Goal: Task Accomplishment & Management: Use online tool/utility

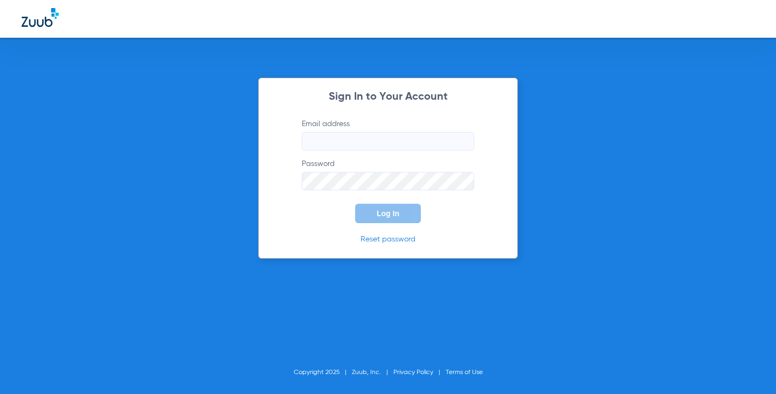
click at [390, 138] on input "Email address" at bounding box center [388, 141] width 172 height 18
type input "[EMAIL_ADDRESS][DOMAIN_NAME]"
click at [355, 204] on button "Log In" at bounding box center [388, 213] width 66 height 19
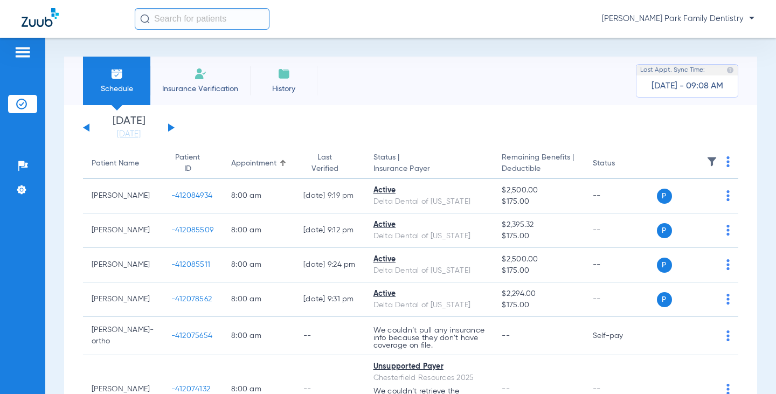
click at [170, 127] on button at bounding box center [171, 127] width 6 height 8
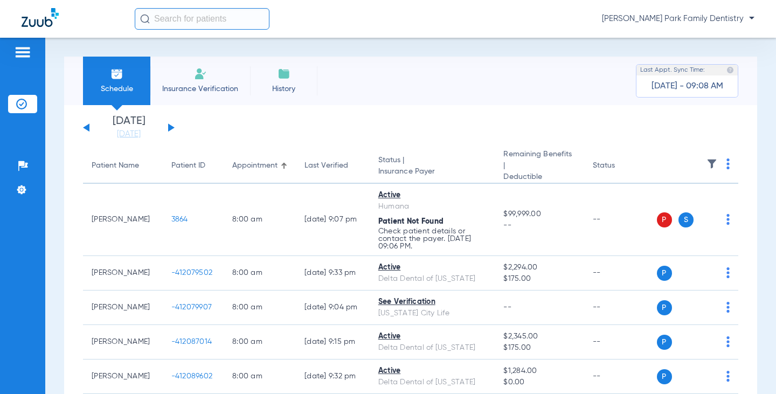
click at [704, 156] on th at bounding box center [698, 166] width 82 height 35
click at [706, 158] on img at bounding box center [711, 163] width 11 height 11
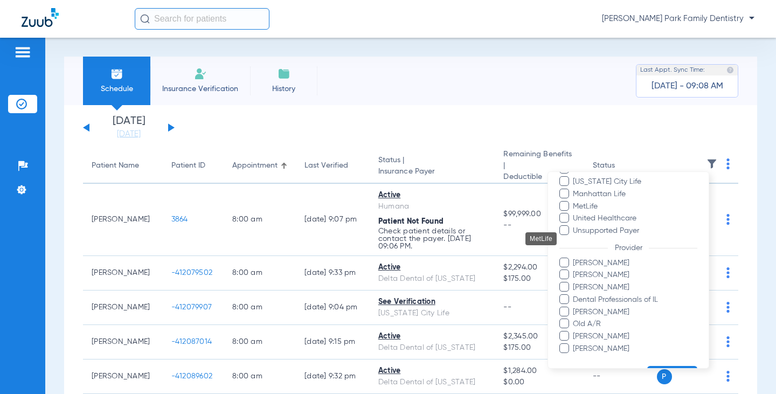
scroll to position [331, 0]
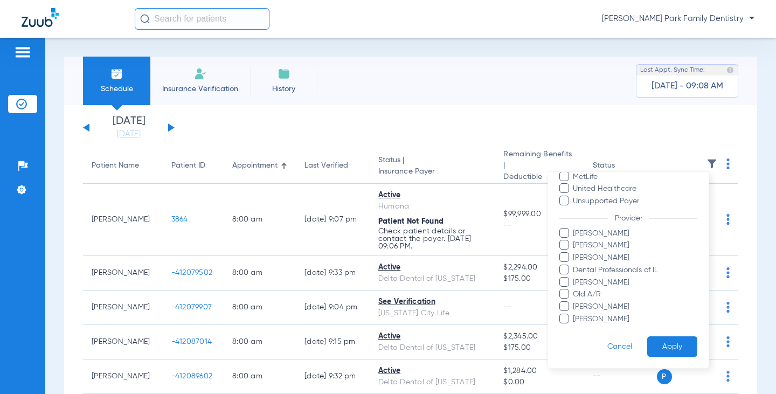
click at [599, 316] on span "[PERSON_NAME]" at bounding box center [634, 319] width 125 height 11
click at [574, 327] on input "[PERSON_NAME]" at bounding box center [574, 327] width 0 height 0
click at [661, 340] on button "Apply" at bounding box center [672, 346] width 50 height 21
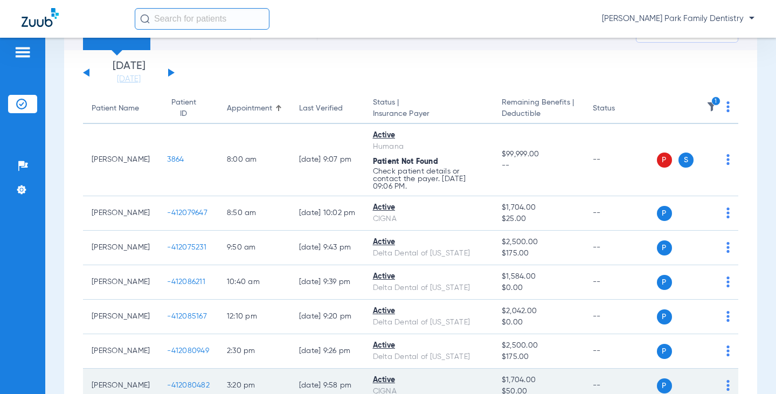
scroll to position [54, 0]
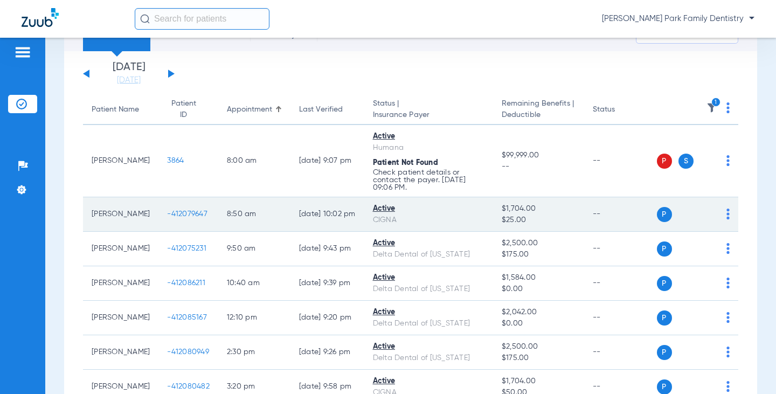
click at [167, 212] on span "-412079647" at bounding box center [187, 214] width 40 height 8
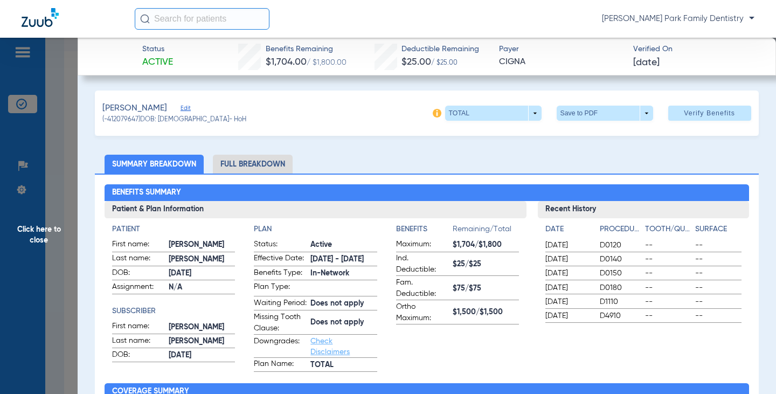
click at [25, 242] on span "Click here to close" at bounding box center [39, 235] width 78 height 394
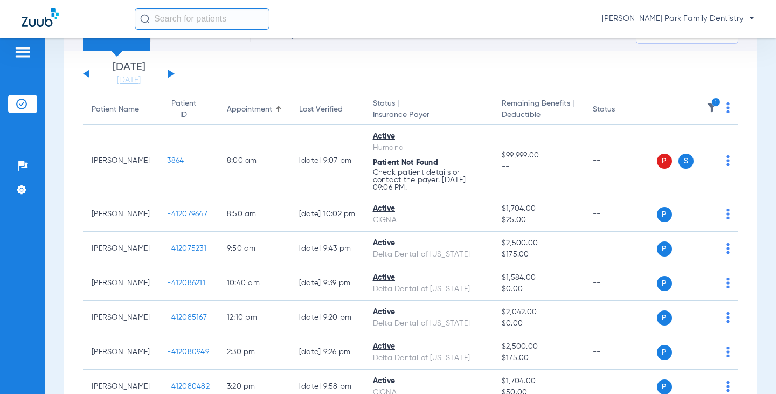
click at [542, 74] on app-single-date-navigator "[DATE] [DATE] [DATE] [DATE] [DATE] [DATE] [DATE] [DATE] [DATE] [DATE] [DATE] [D…" at bounding box center [410, 74] width 655 height 24
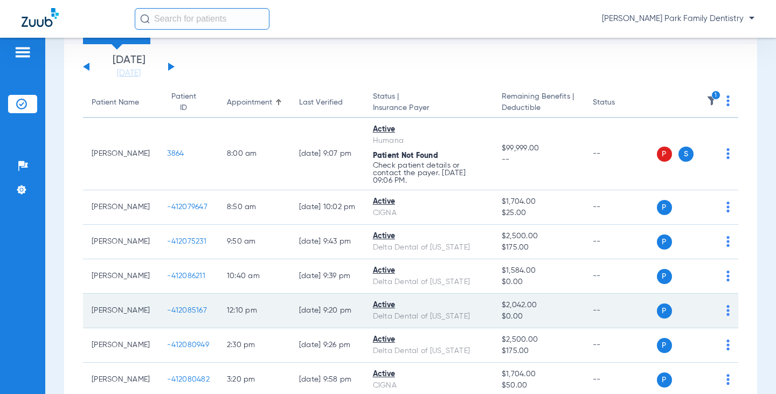
scroll to position [60, 0]
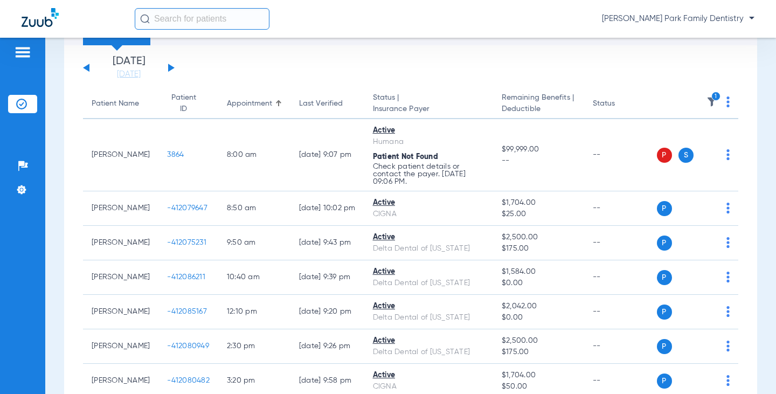
click at [706, 102] on img at bounding box center [711, 101] width 11 height 11
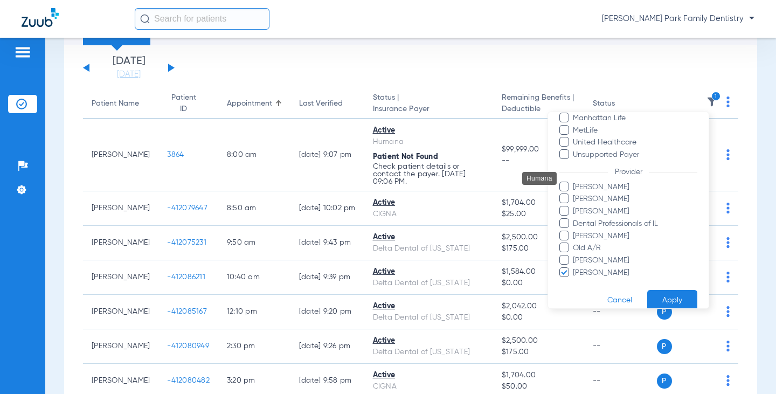
scroll to position [331, 0]
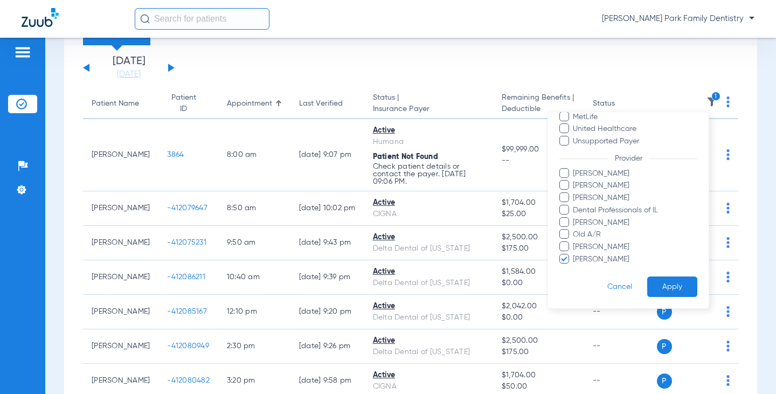
click at [592, 258] on span "[PERSON_NAME]" at bounding box center [634, 259] width 125 height 11
click at [574, 267] on input "[PERSON_NAME]" at bounding box center [574, 267] width 0 height 0
click at [595, 195] on span "[PERSON_NAME]" at bounding box center [634, 197] width 125 height 11
click at [574, 205] on input "[PERSON_NAME]" at bounding box center [574, 205] width 0 height 0
click at [674, 283] on button "Apply" at bounding box center [672, 286] width 50 height 21
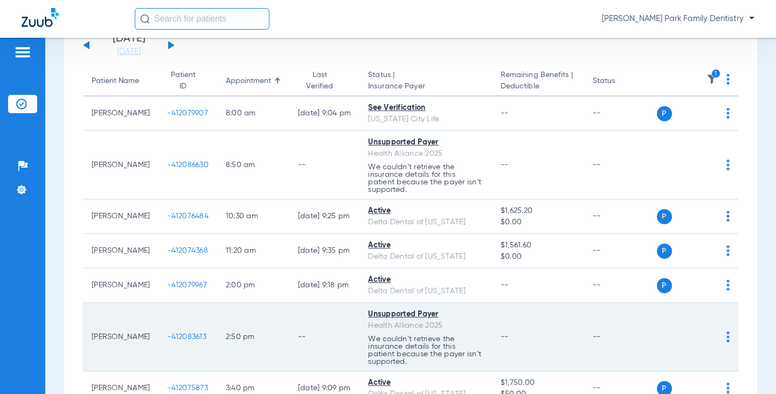
scroll to position [47, 0]
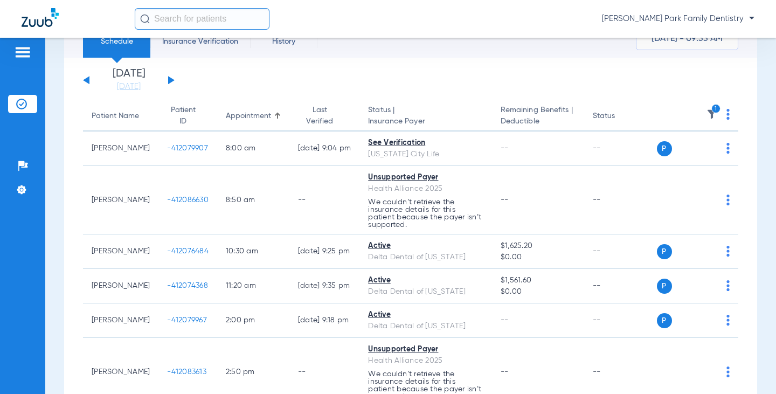
click at [711, 113] on icon "1" at bounding box center [716, 109] width 10 height 10
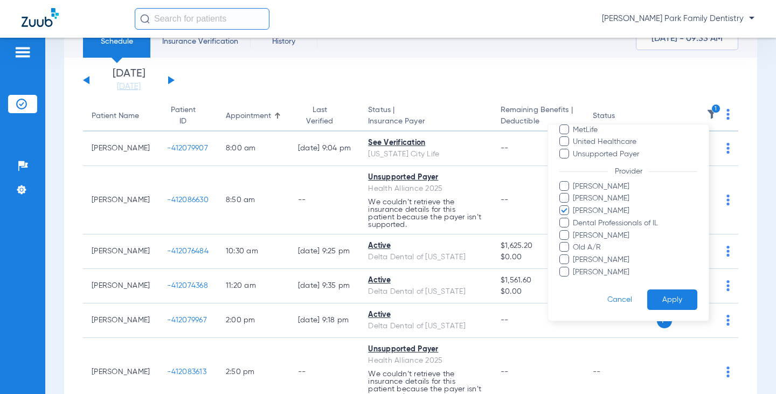
scroll to position [331, 0]
click at [627, 209] on span "[PERSON_NAME]" at bounding box center [634, 210] width 125 height 11
click at [574, 218] on input "[PERSON_NAME]" at bounding box center [574, 218] width 0 height 0
click at [605, 238] on span "[PERSON_NAME]" at bounding box center [634, 235] width 125 height 11
click at [574, 242] on input "[PERSON_NAME]" at bounding box center [574, 242] width 0 height 0
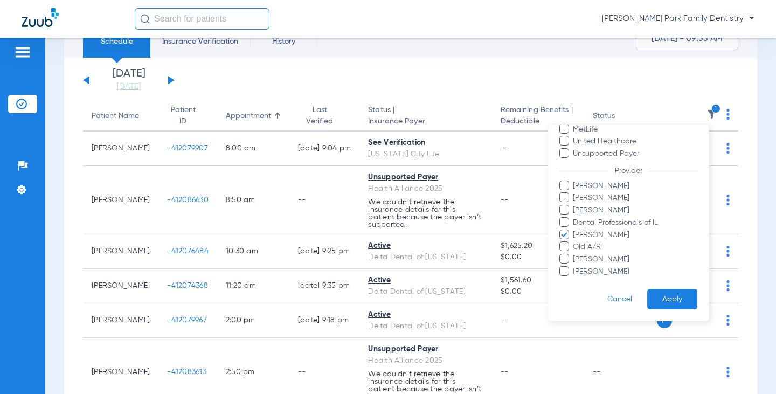
click at [649, 289] on button "Apply" at bounding box center [672, 299] width 50 height 21
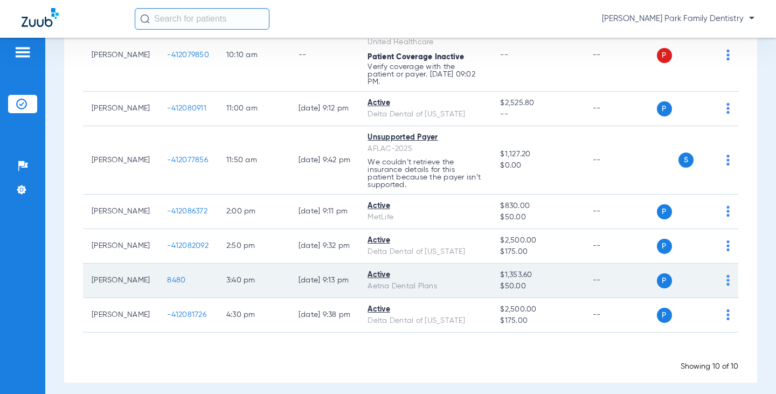
scroll to position [61, 0]
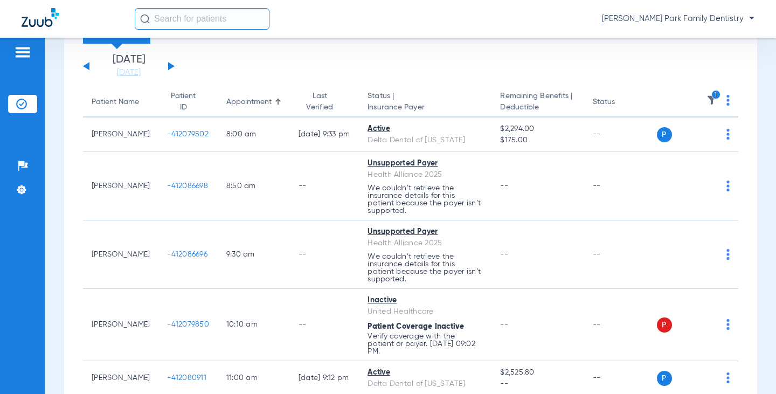
click at [706, 102] on img at bounding box center [711, 100] width 11 height 11
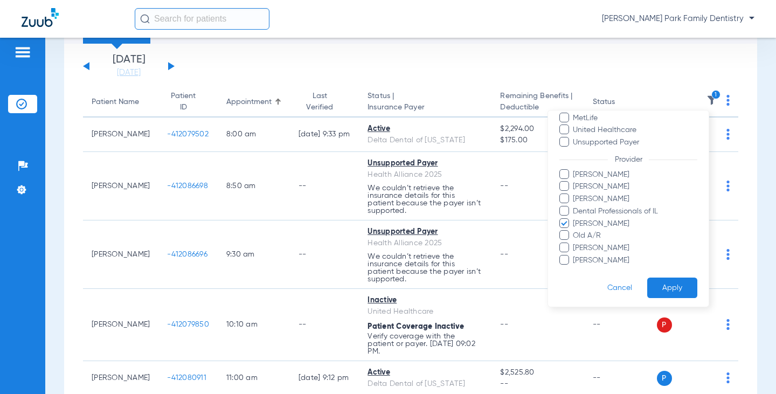
scroll to position [331, 0]
click at [599, 216] on span "[PERSON_NAME]" at bounding box center [634, 221] width 125 height 11
click at [574, 228] on input "[PERSON_NAME]" at bounding box center [574, 228] width 0 height 0
click at [600, 244] on span "[PERSON_NAME]" at bounding box center [634, 245] width 125 height 11
click at [574, 253] on input "[PERSON_NAME]" at bounding box center [574, 253] width 0 height 0
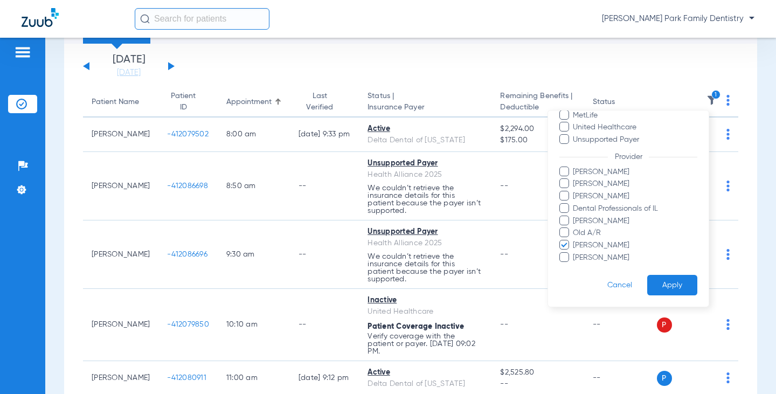
click at [656, 284] on button "Apply" at bounding box center [672, 285] width 50 height 21
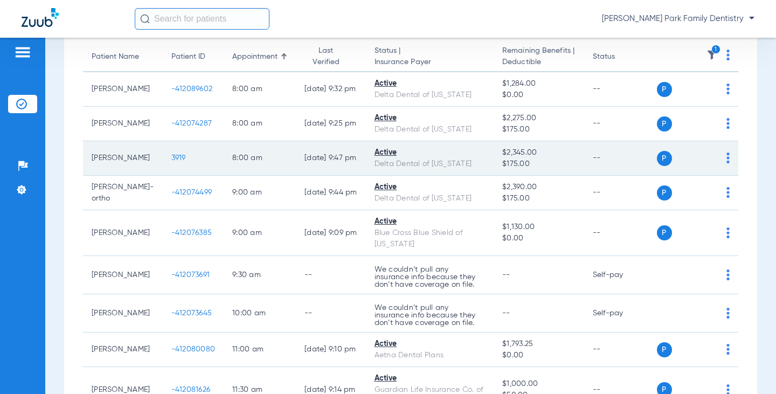
scroll to position [108, 0]
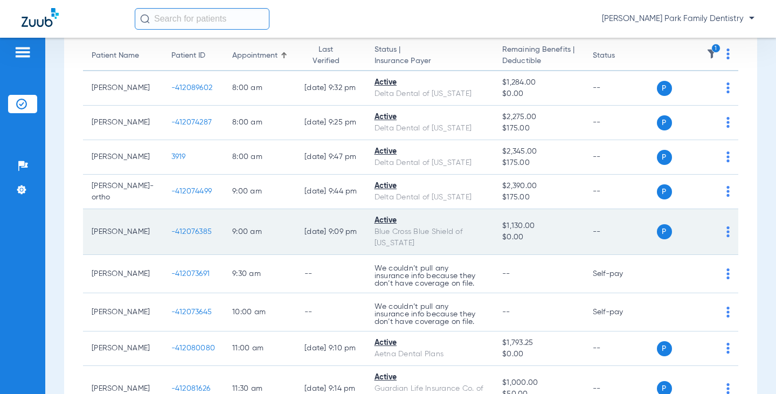
click at [171, 235] on span "-412076385" at bounding box center [191, 232] width 41 height 8
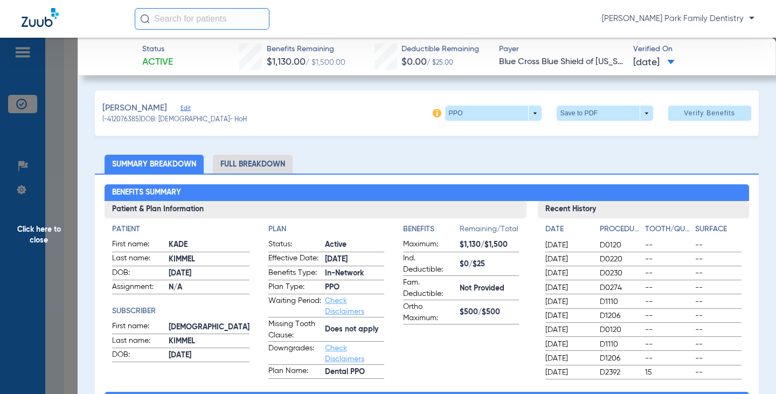
click at [39, 228] on span "Click here to close" at bounding box center [39, 235] width 78 height 394
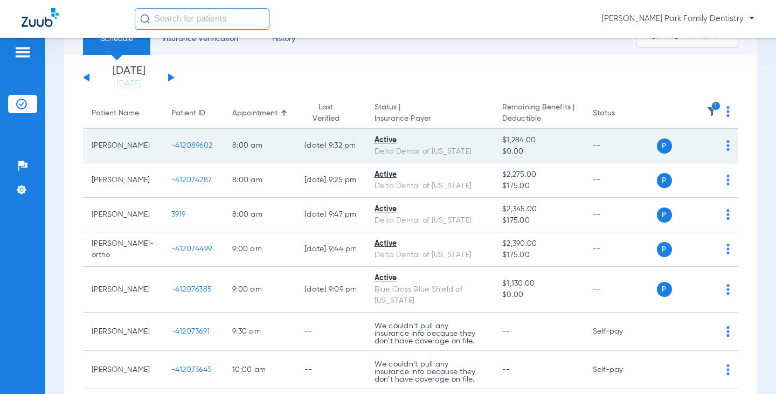
scroll to position [0, 0]
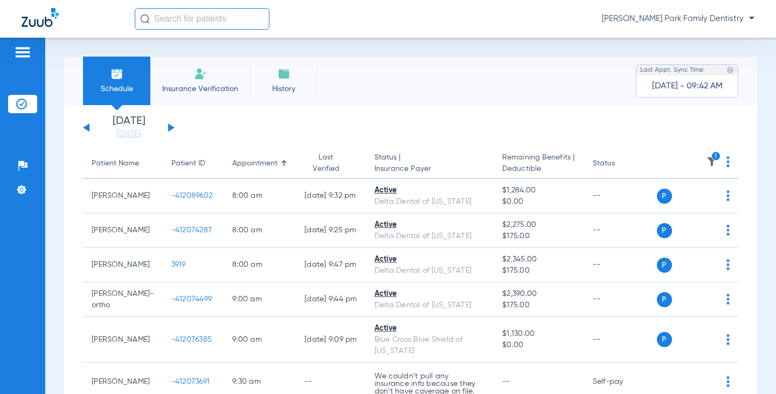
click at [706, 162] on img at bounding box center [711, 161] width 11 height 11
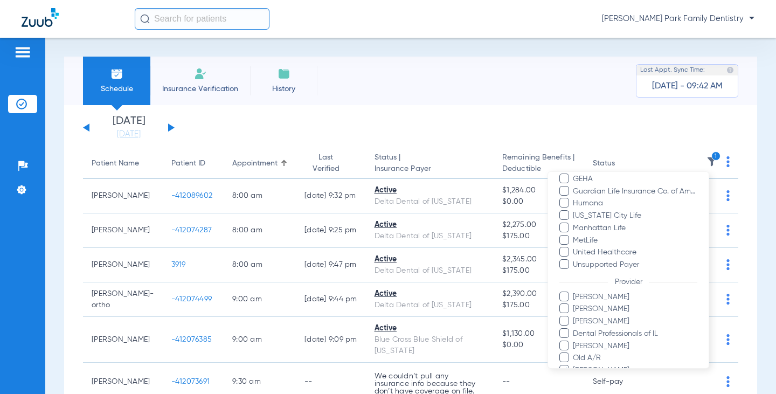
scroll to position [331, 0]
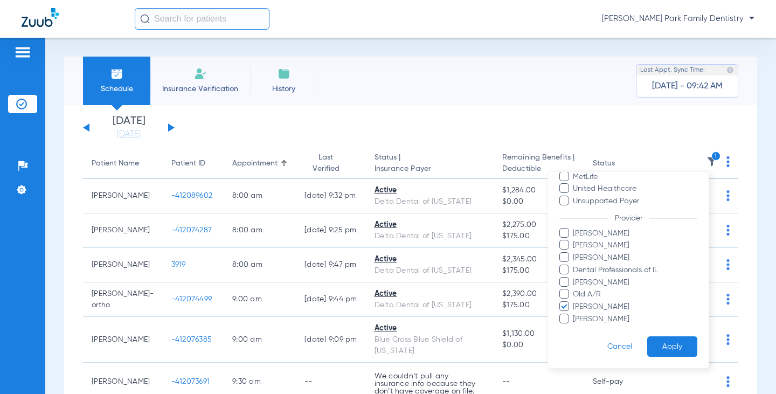
click at [614, 306] on span "[PERSON_NAME]" at bounding box center [634, 306] width 125 height 11
click at [574, 314] on input "[PERSON_NAME]" at bounding box center [574, 314] width 0 height 0
click at [596, 323] on span "[PERSON_NAME]" at bounding box center [634, 319] width 125 height 11
click at [574, 327] on input "[PERSON_NAME]" at bounding box center [574, 327] width 0 height 0
click at [654, 348] on button "Apply" at bounding box center [672, 346] width 50 height 21
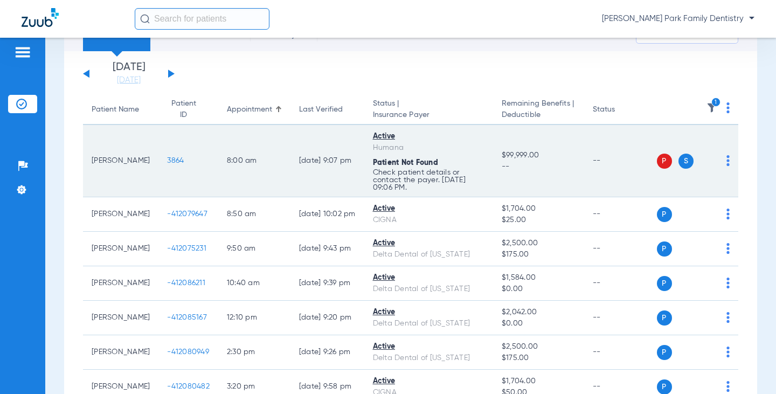
scroll to position [108, 0]
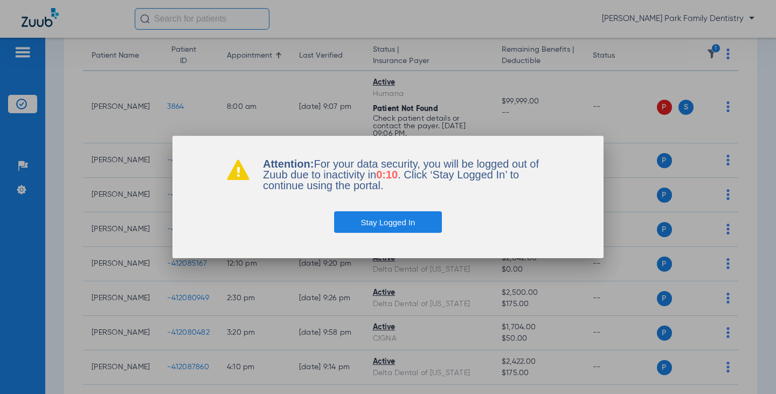
click at [386, 217] on button "Stay Logged In" at bounding box center [388, 222] width 108 height 22
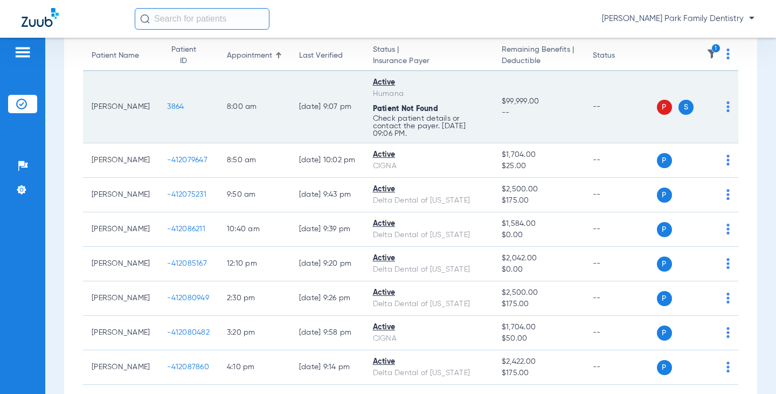
click at [167, 107] on span "3864" at bounding box center [175, 107] width 17 height 8
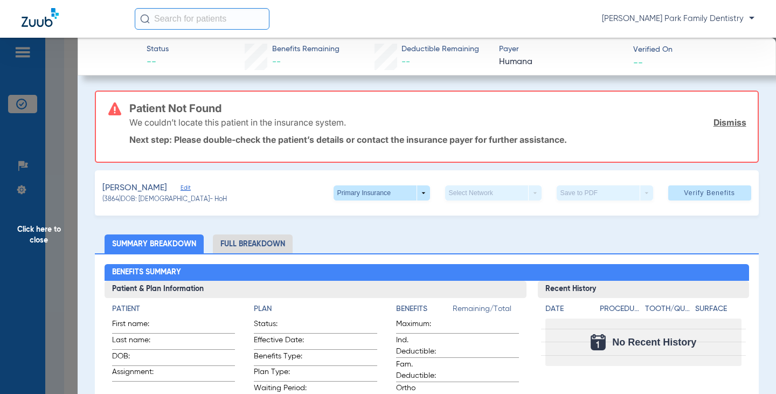
click at [50, 223] on span "Click here to close" at bounding box center [39, 235] width 78 height 394
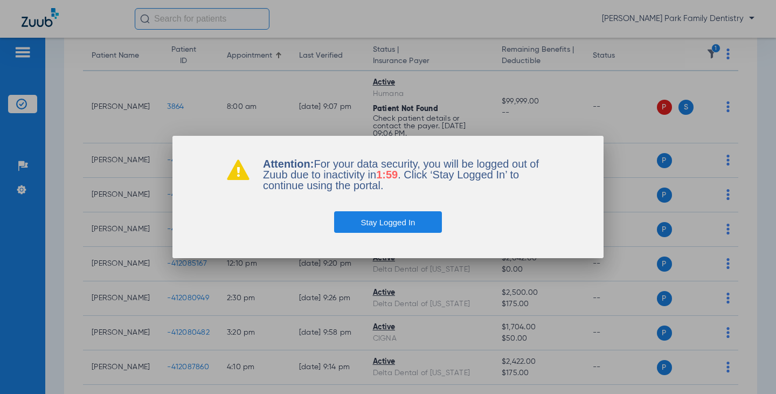
click at [358, 219] on button "Stay Logged In" at bounding box center [388, 222] width 108 height 22
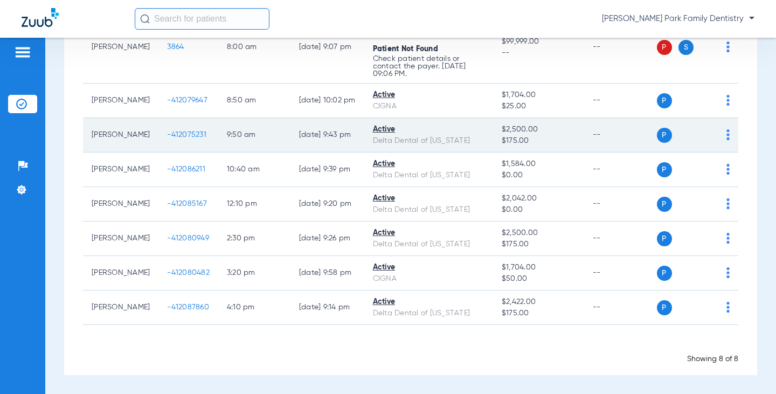
scroll to position [0, 0]
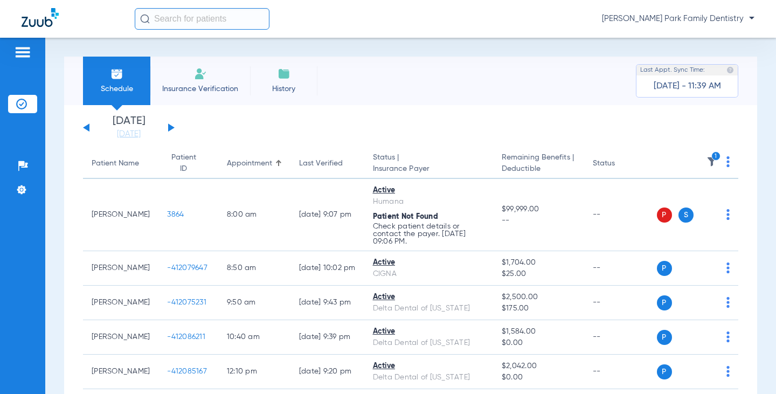
click at [706, 159] on img at bounding box center [711, 161] width 11 height 11
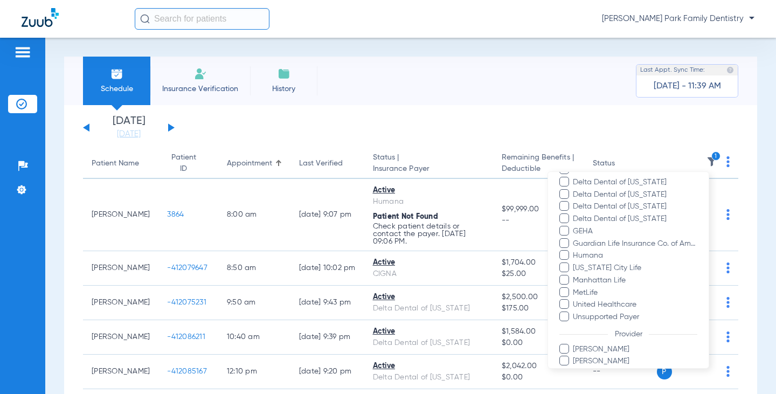
scroll to position [216, 0]
click at [67, 226] on div at bounding box center [388, 197] width 776 height 394
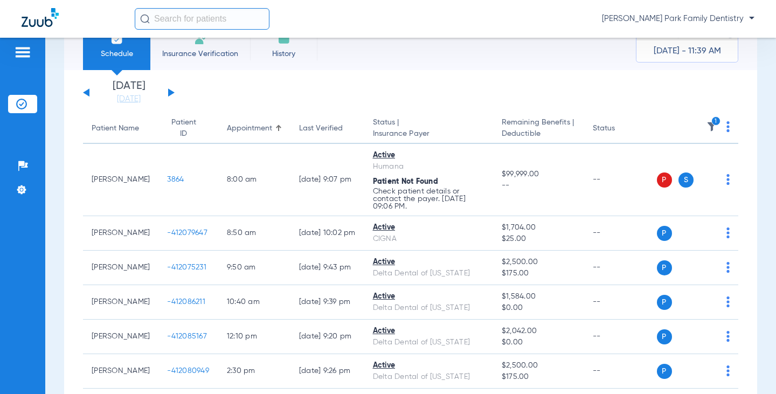
scroll to position [54, 0]
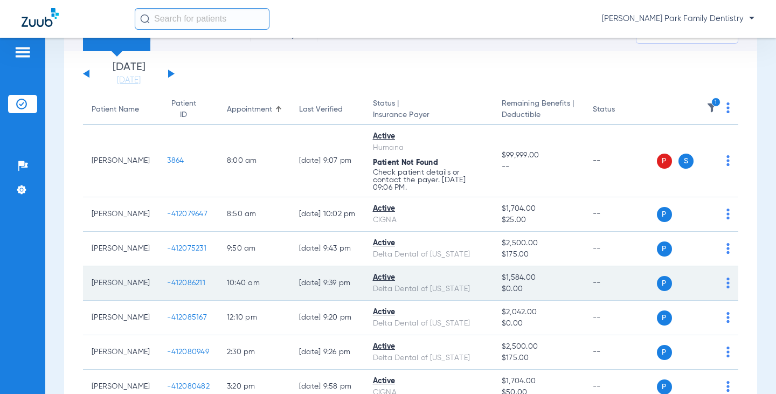
click at [167, 280] on span "-412086211" at bounding box center [186, 283] width 38 height 8
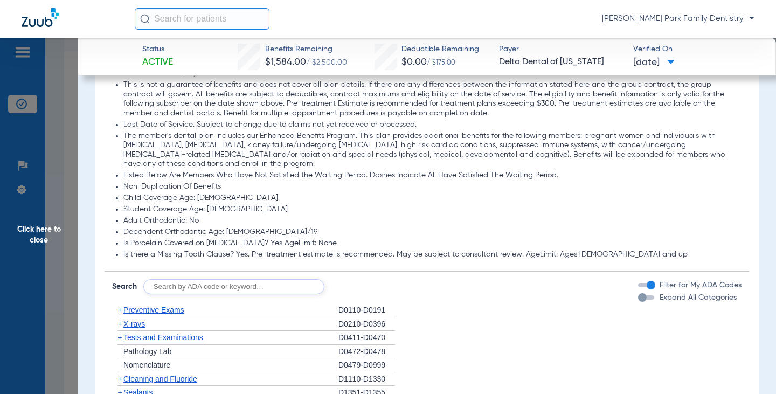
scroll to position [616, 0]
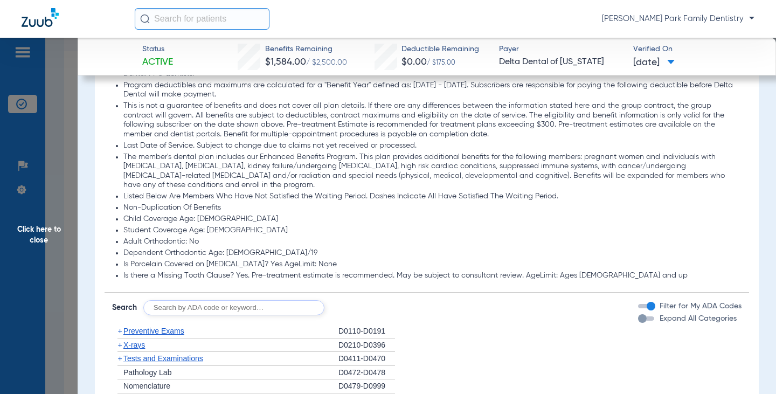
click at [54, 240] on span "Click here to close" at bounding box center [39, 235] width 78 height 394
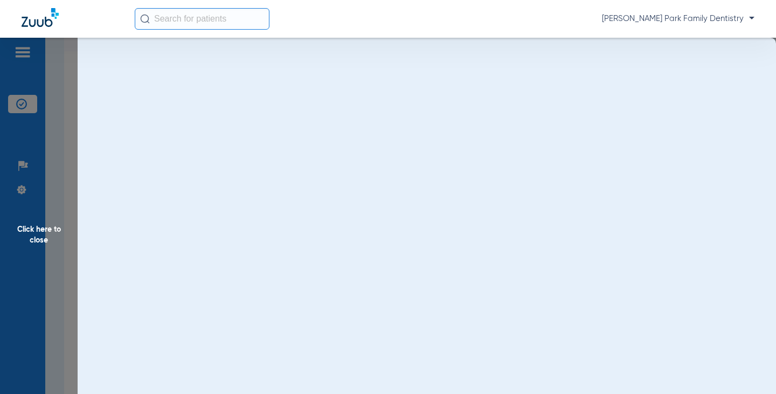
scroll to position [0, 0]
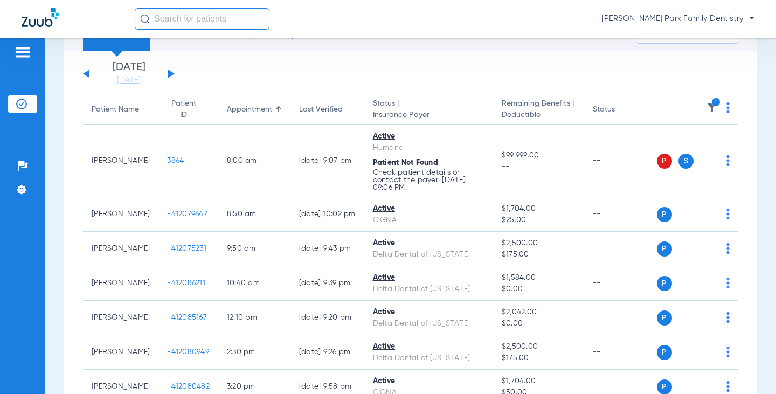
click at [706, 108] on img at bounding box center [711, 107] width 11 height 11
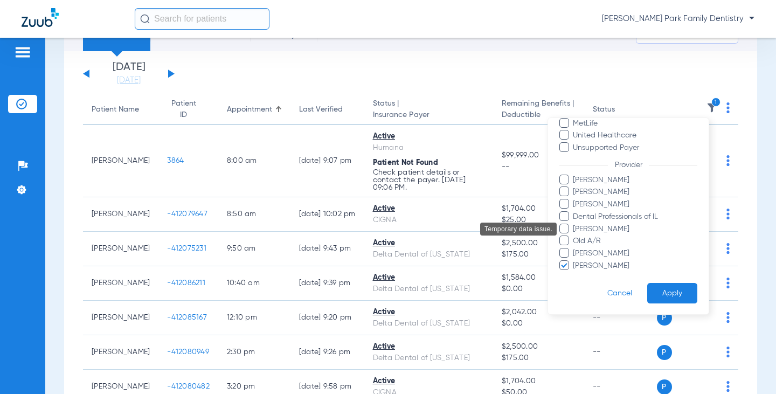
scroll to position [331, 0]
click at [601, 265] on span "[PERSON_NAME]" at bounding box center [634, 265] width 125 height 11
click at [574, 273] on input "[PERSON_NAME]" at bounding box center [574, 273] width 0 height 0
click at [603, 205] on span "[PERSON_NAME]" at bounding box center [634, 203] width 125 height 11
click at [574, 211] on input "[PERSON_NAME]" at bounding box center [574, 211] width 0 height 0
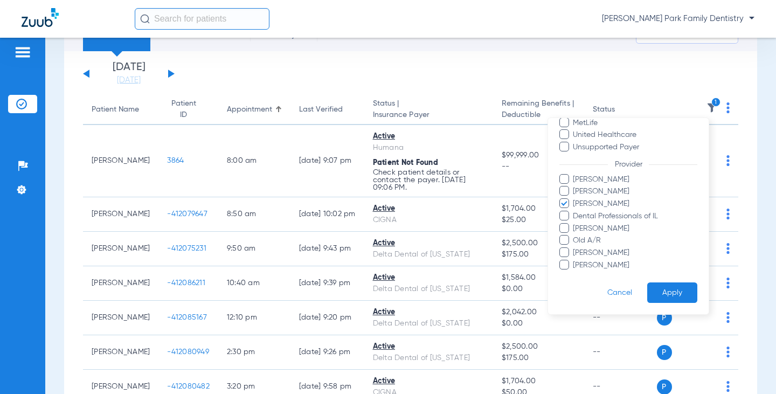
click at [658, 288] on button "Apply" at bounding box center [672, 292] width 50 height 21
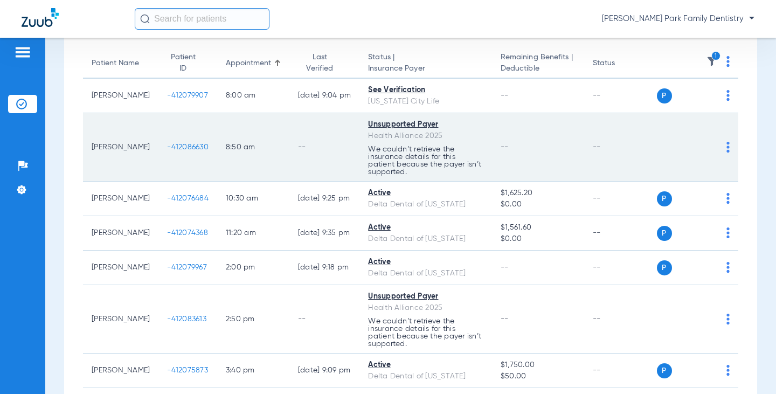
scroll to position [108, 0]
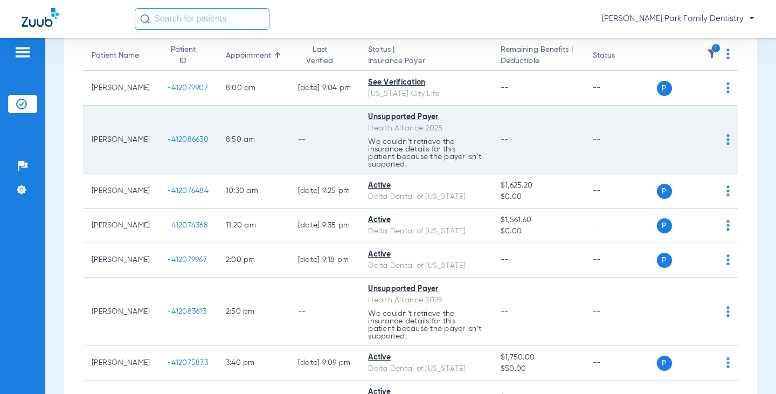
click at [167, 138] on span "-412086630" at bounding box center [187, 140] width 41 height 8
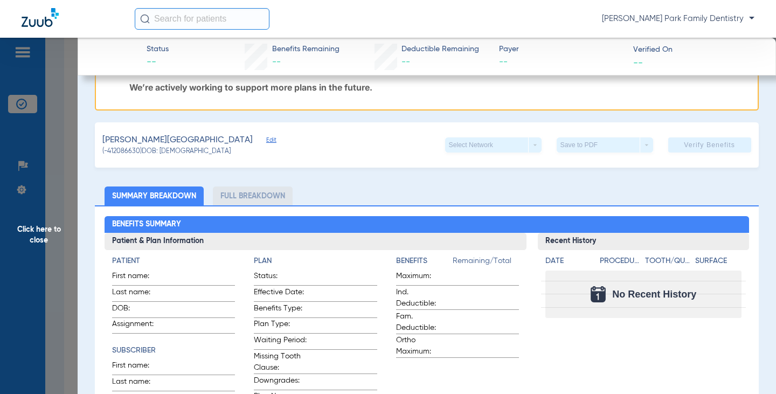
scroll to position [0, 0]
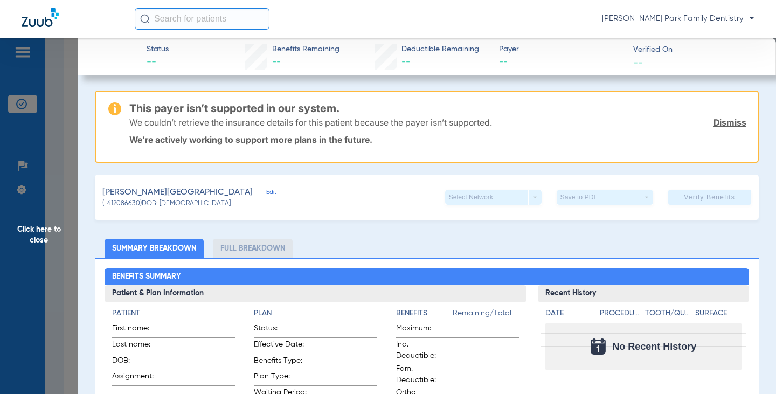
click at [45, 224] on span "Click here to close" at bounding box center [39, 235] width 78 height 394
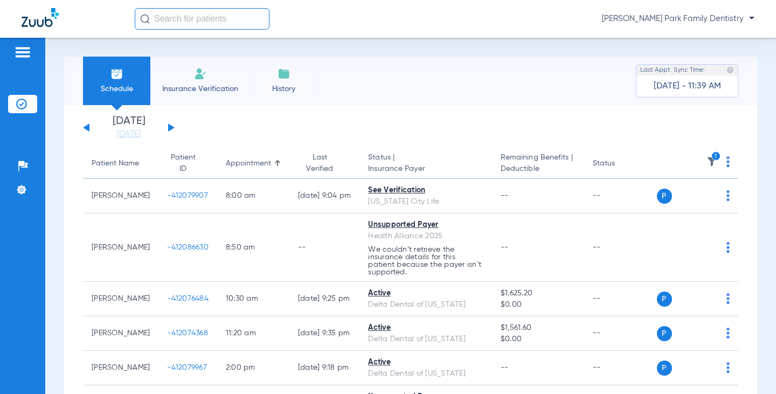
click at [565, 79] on div "Schedule Insurance Verification History Last Appt. Sync Time: [DATE] - 11:39 AM" at bounding box center [410, 81] width 693 height 48
click at [479, 44] on div "Schedule Insurance Verification History Last Appt. Sync Time: [DATE] - 11:39 AM…" at bounding box center [410, 216] width 731 height 356
